Goal: Task Accomplishment & Management: Use online tool/utility

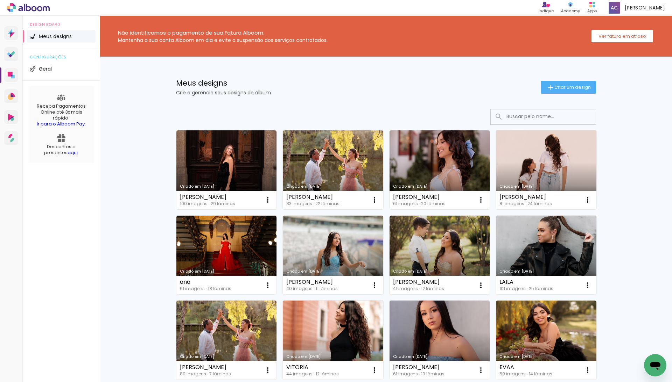
click at [333, 9] on div "Indique Indique e ganhe Conteúdo que inspira Academy Produtos Alboom Apps [PERS…" at bounding box center [336, 8] width 672 height 16
click at [557, 94] on div "Meus designs Crie e gerencie seus designs de álbum Criar um design" at bounding box center [385, 79] width 455 height 45
click at [557, 92] on paper-button "Criar um design" at bounding box center [568, 87] width 55 height 13
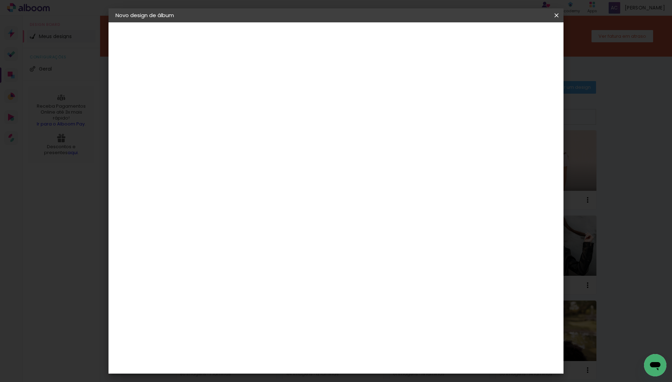
click at [230, 99] on div at bounding box center [230, 99] width 0 height 1
type input "[PERSON_NAME]"
type paper-input "[PERSON_NAME]"
click at [302, 40] on paper-button "Avançar" at bounding box center [284, 37] width 34 height 12
click at [285, 128] on paper-input-container at bounding box center [248, 134] width 76 height 16
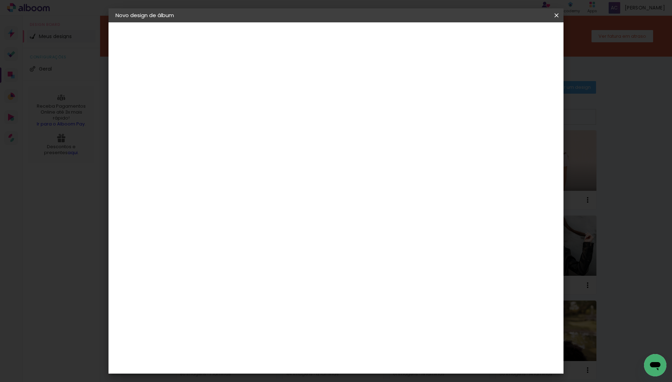
type input "[PERSON_NAME]"
type paper-input "[PERSON_NAME]"
click at [297, 82] on div "Fornecedor Escolha um fornecedor ou avance com o tamanho livre. Voltar Avançar" at bounding box center [277, 51] width 157 height 59
click at [275, 164] on paper-item "[PERSON_NAME]" at bounding box center [242, 157] width 65 height 15
click at [0, 0] on slot "Avançar" at bounding box center [0, 0] width 0 height 0
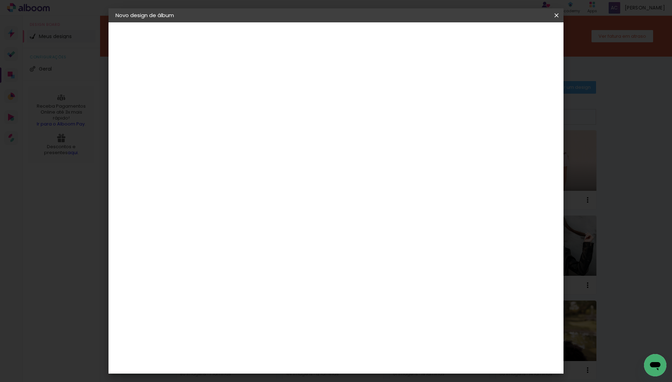
click at [257, 117] on input "text" at bounding box center [243, 122] width 27 height 11
click at [0, 0] on slot "Encadernados" at bounding box center [0, 0] width 0 height 0
type input "Encadernados"
click at [277, 306] on span "30 x 60" at bounding box center [261, 313] width 33 height 14
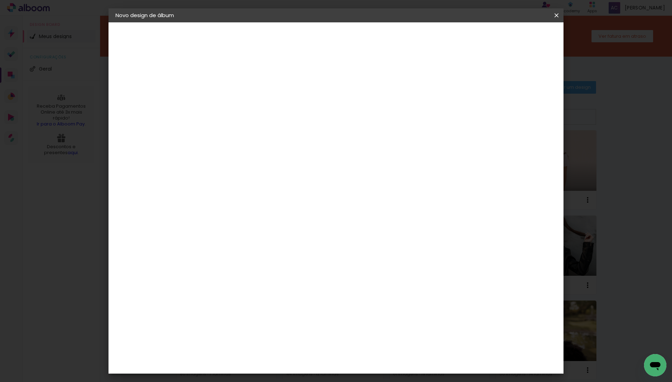
click at [344, 39] on paper-button "Avançar" at bounding box center [327, 37] width 34 height 12
click at [528, 66] on div "mm Mostrar sangria 30 cm Largura da página 30.5 cm Altura 60 cm Largura da lâmi…" at bounding box center [363, 51] width 329 height 59
click at [0, 0] on slot "Mostrar sangria" at bounding box center [0, 0] width 0 height 0
type paper-checkbox "on"
type input "1"
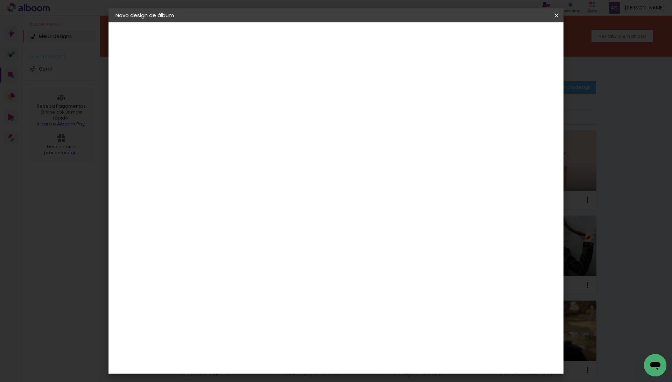
type paper-input "1"
click at [232, 76] on input "1" at bounding box center [224, 75] width 24 height 9
click at [511, 38] on span "Iniciar design" at bounding box center [495, 37] width 32 height 5
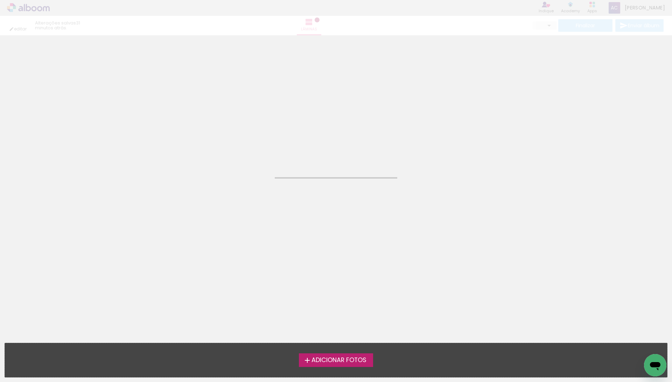
click at [344, 369] on div "Adicionar Fotos Solte suas fotos aqui..." at bounding box center [336, 361] width 662 height 34
click at [346, 362] on span "Adicionar Fotos" at bounding box center [338, 361] width 55 height 6
click at [0, 0] on input "file" at bounding box center [0, 0] width 0 height 0
